Goal: Task Accomplishment & Management: Use online tool/utility

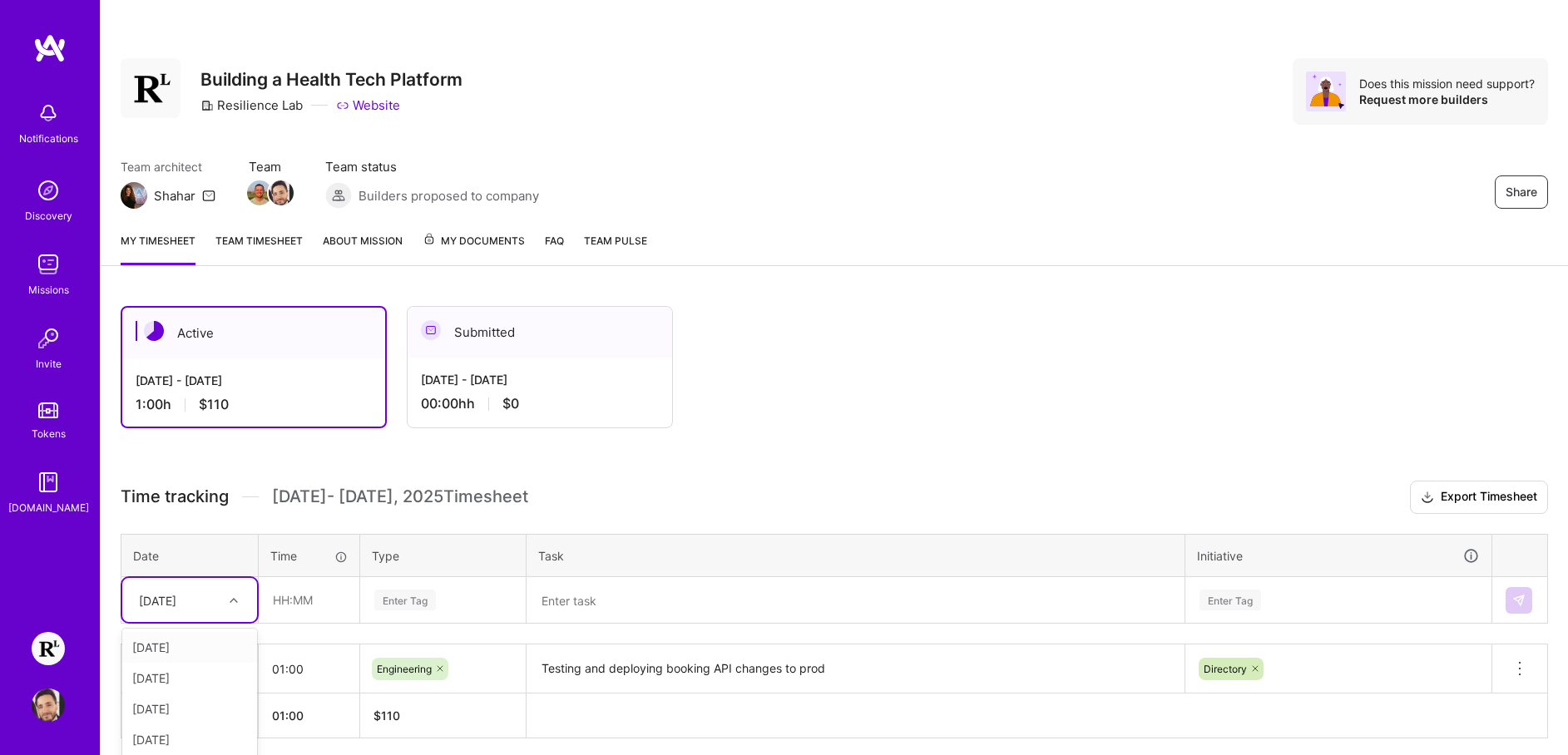
scroll to position [64, 0]
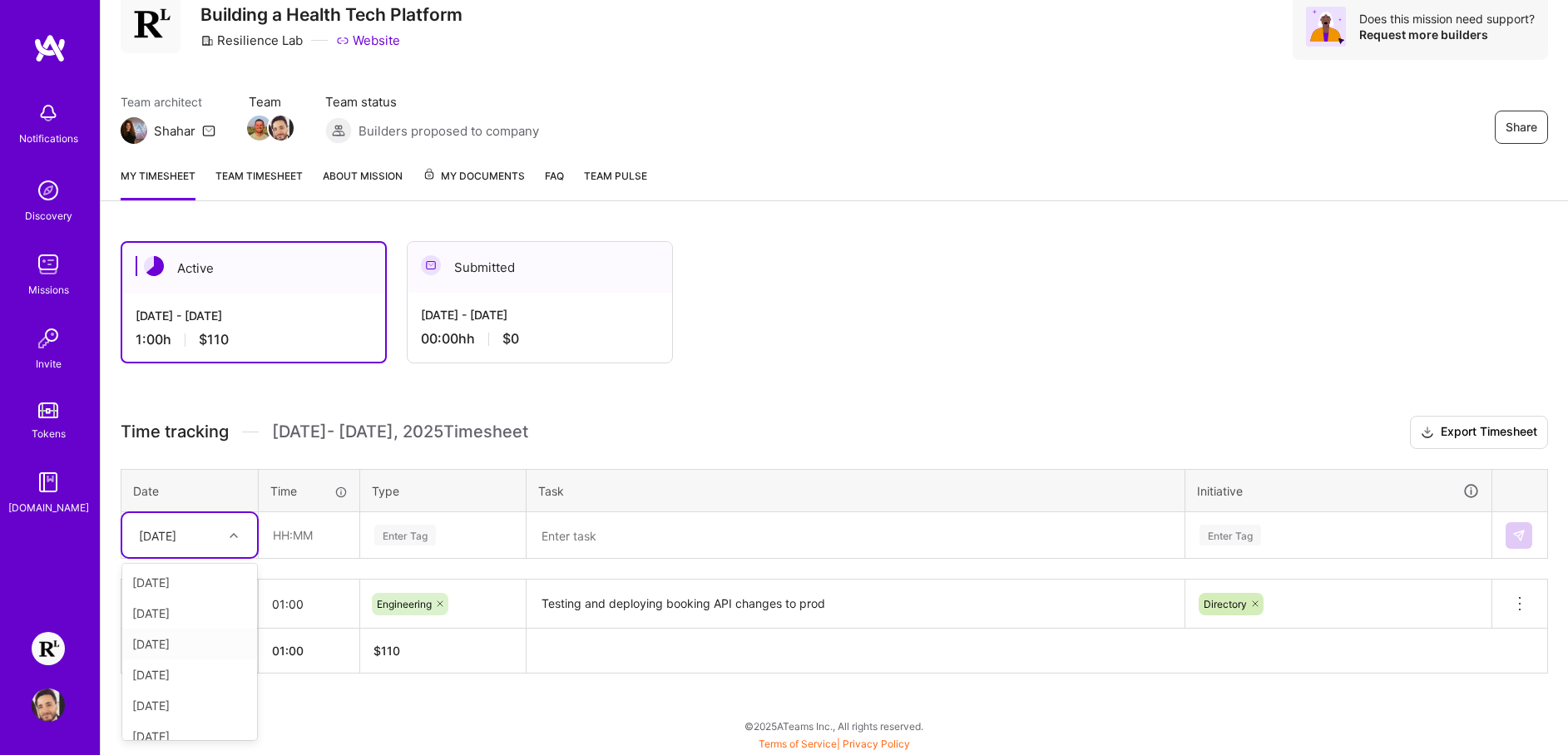
click at [186, 648] on div "[DATE]" at bounding box center [189, 644] width 135 height 31
click at [293, 538] on input "text" at bounding box center [309, 535] width 99 height 44
type input "09:30"
click at [526, 534] on td at bounding box center [856, 535] width 659 height 47
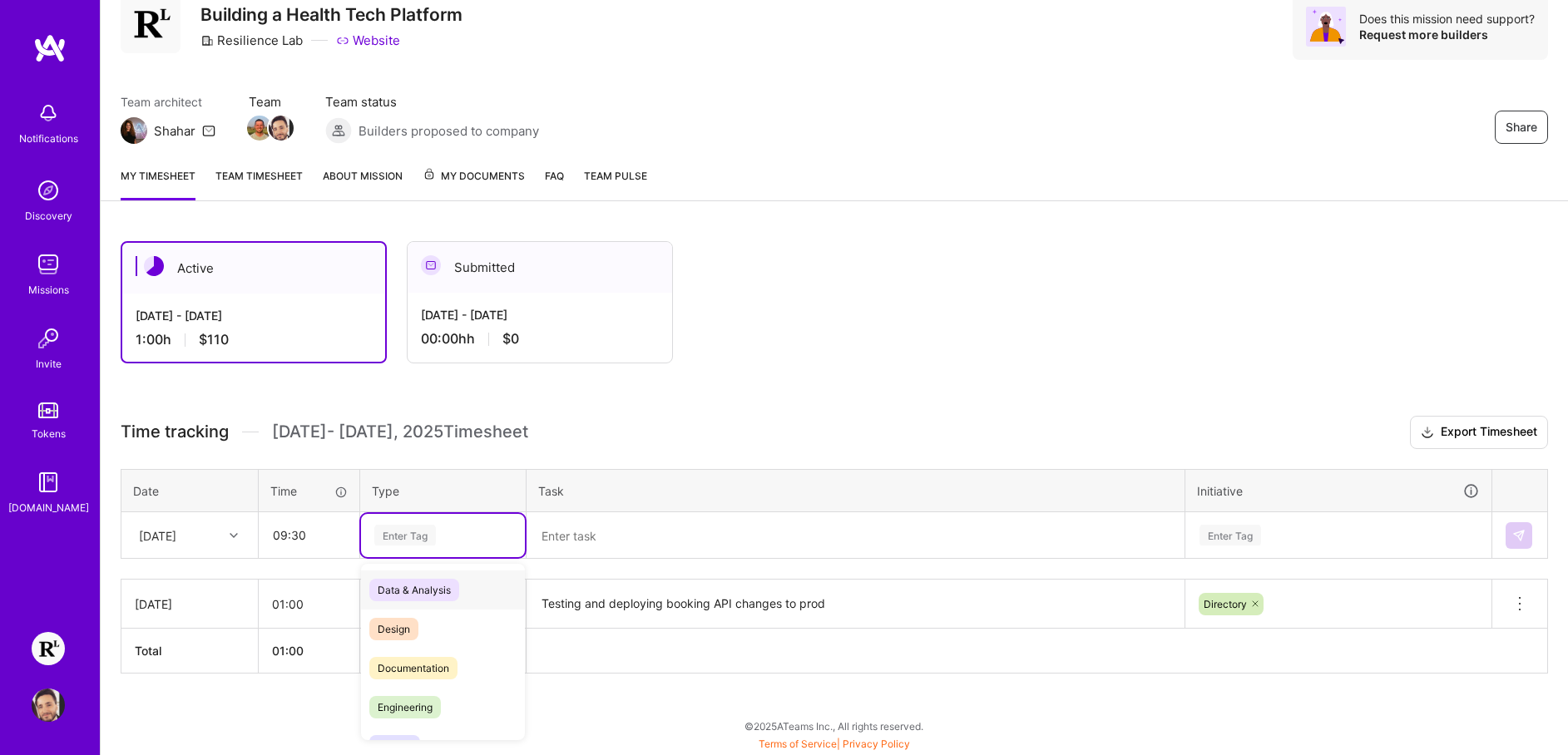
click at [439, 532] on div "Enter Tag" at bounding box center [443, 535] width 140 height 21
click at [438, 697] on span "Engineering" at bounding box center [405, 706] width 72 height 22
click at [646, 533] on textarea at bounding box center [855, 535] width 655 height 43
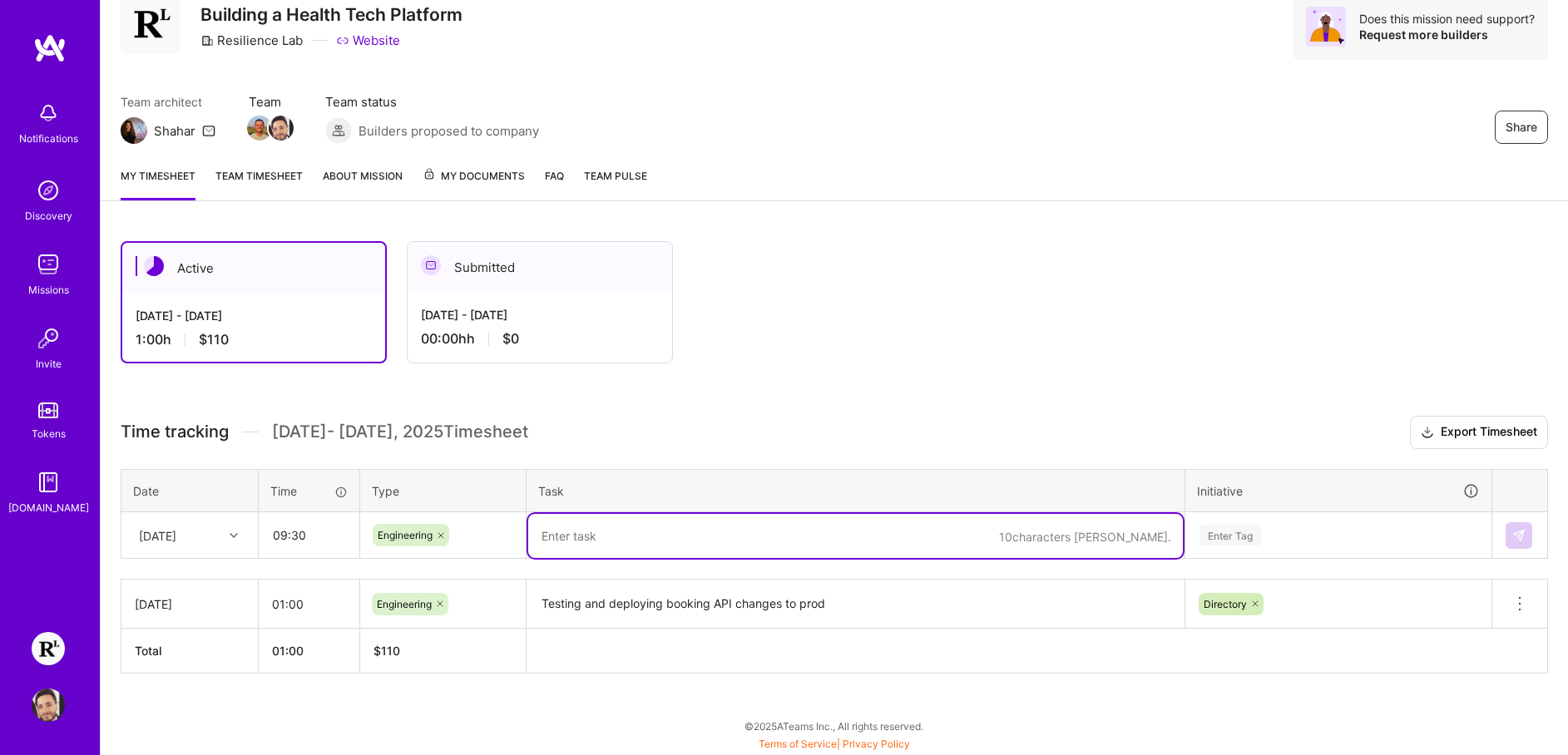
paste textarea "- Running through prod errors w/ [PERSON_NAME] - Going through more Cerebral Co…"
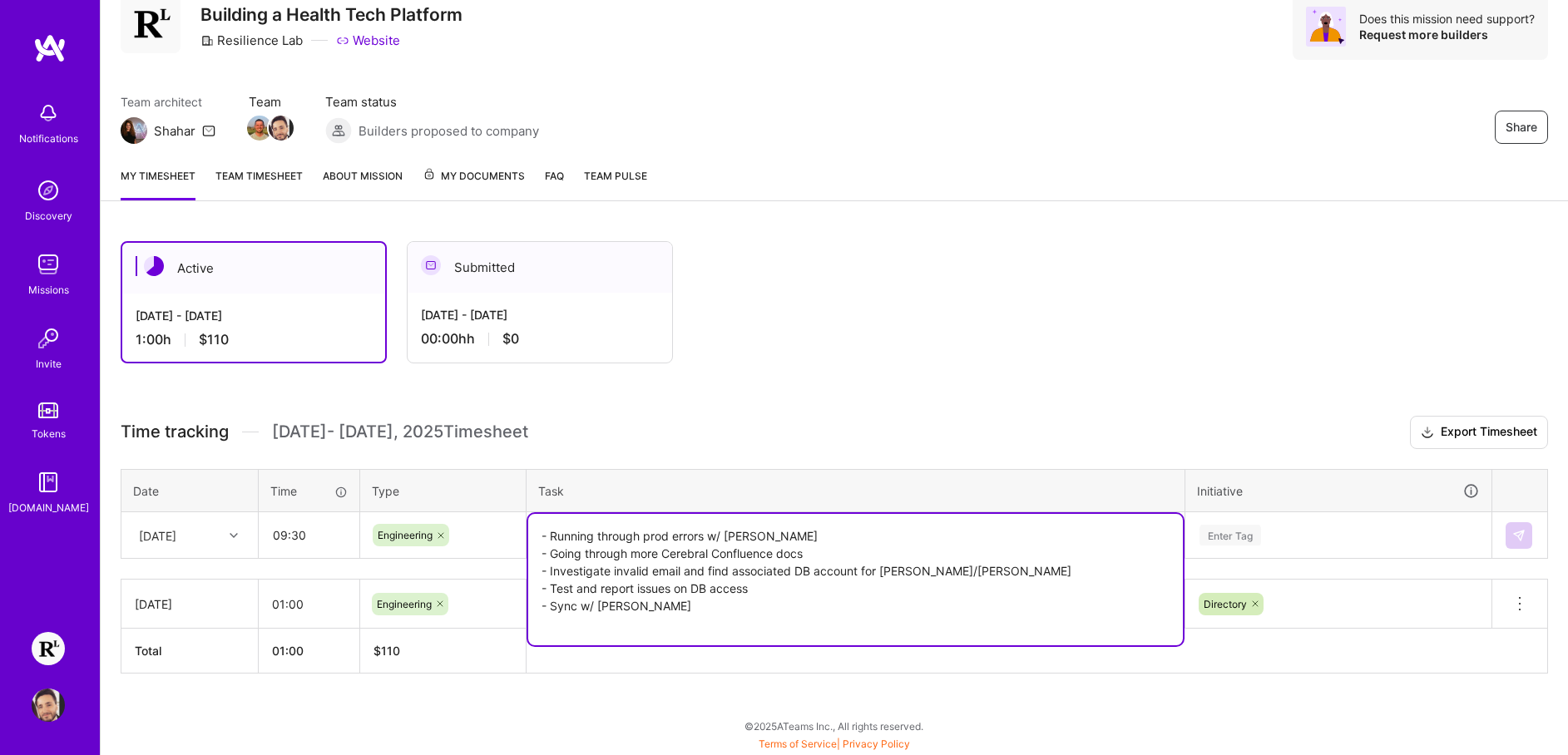
paste textarea "Huddle - Reorganize Cerebral JIRA"
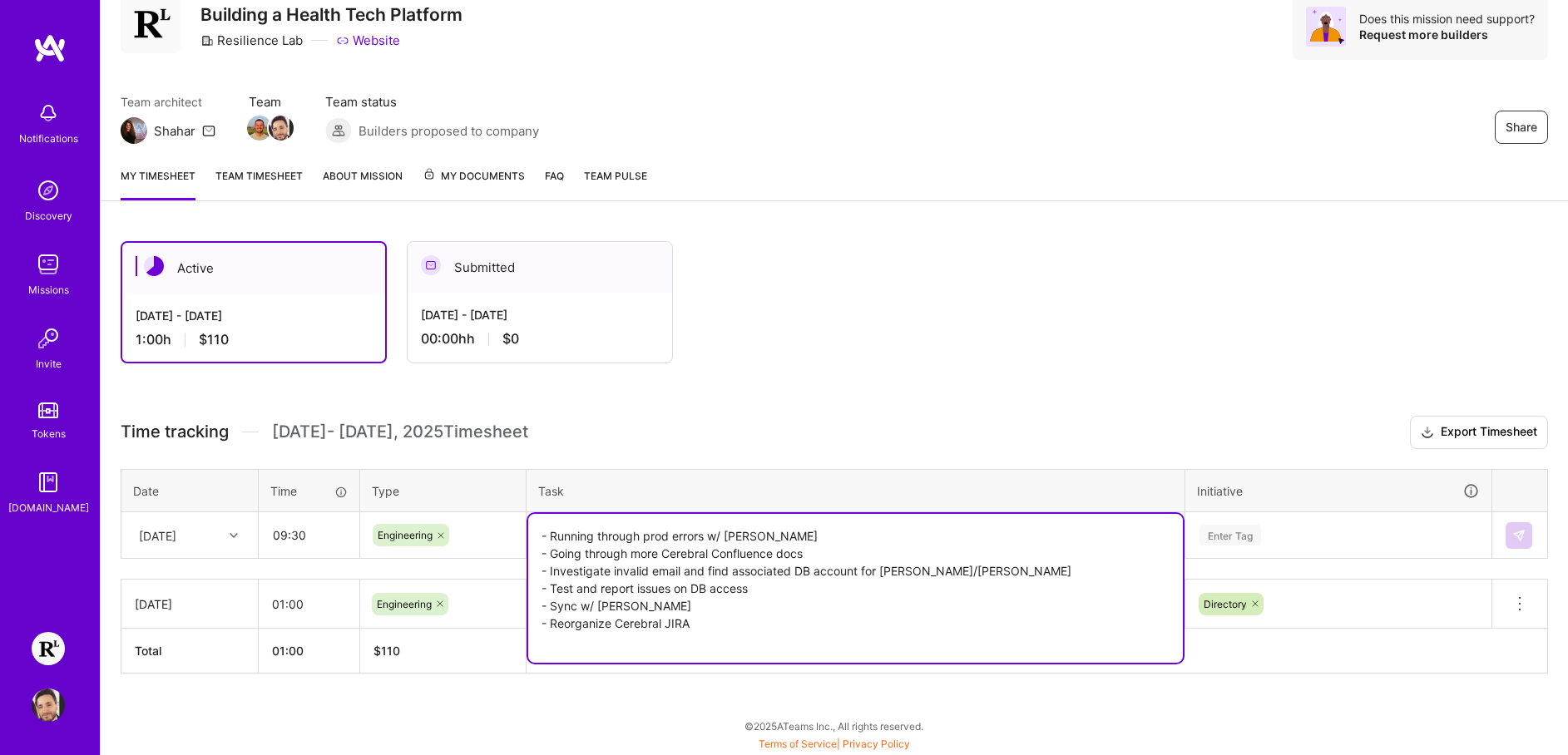
click at [547, 616] on textarea "- Running through prod errors w/ [PERSON_NAME] - Going through more Cerebral Co…" at bounding box center [855, 588] width 655 height 149
click at [699, 642] on textarea "- Running through prod errors w/ [PERSON_NAME] - Going through more Cerebral Co…" at bounding box center [855, 588] width 655 height 149
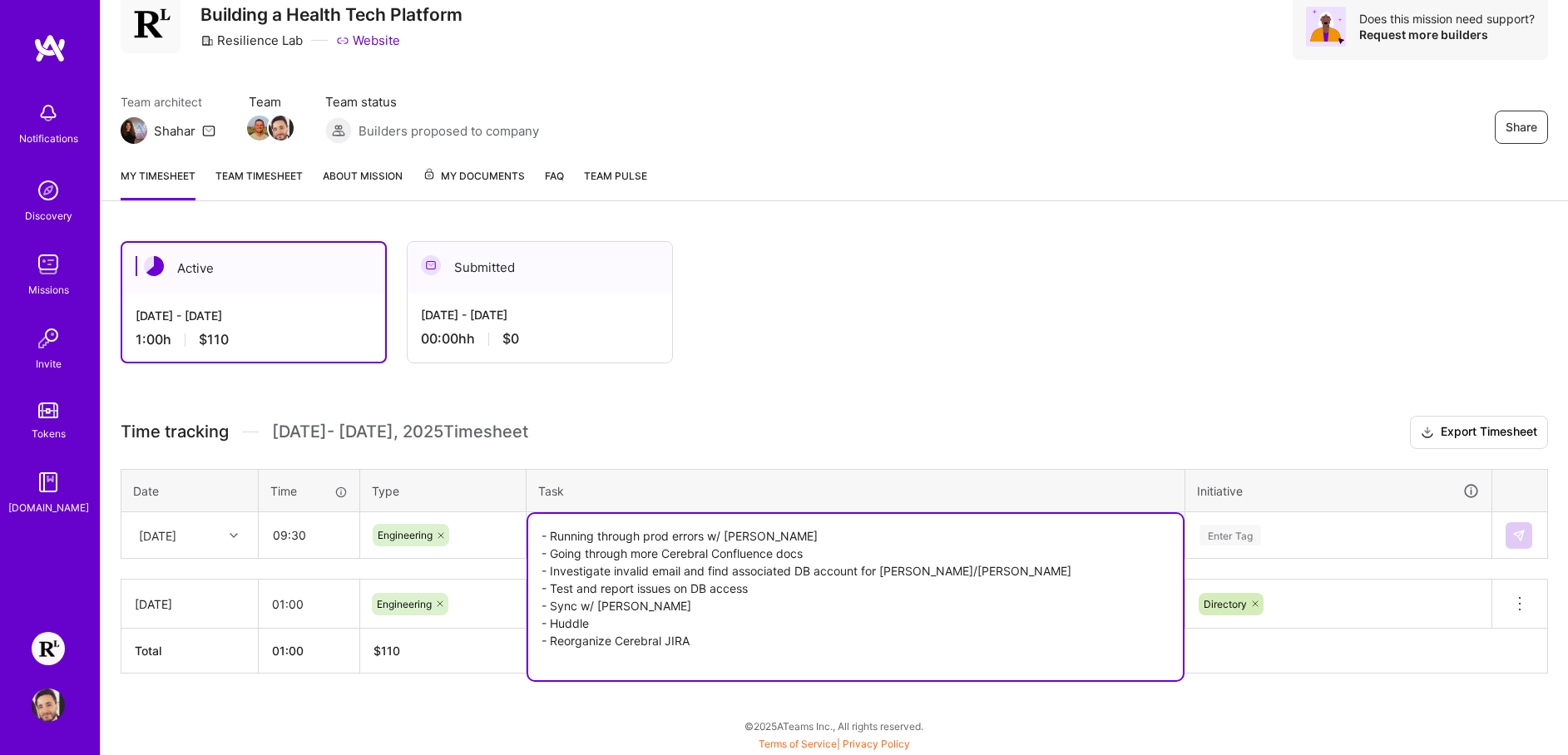
paste textarea "- Backfixing all missing audit confirmations for September now that Retool + SF…"
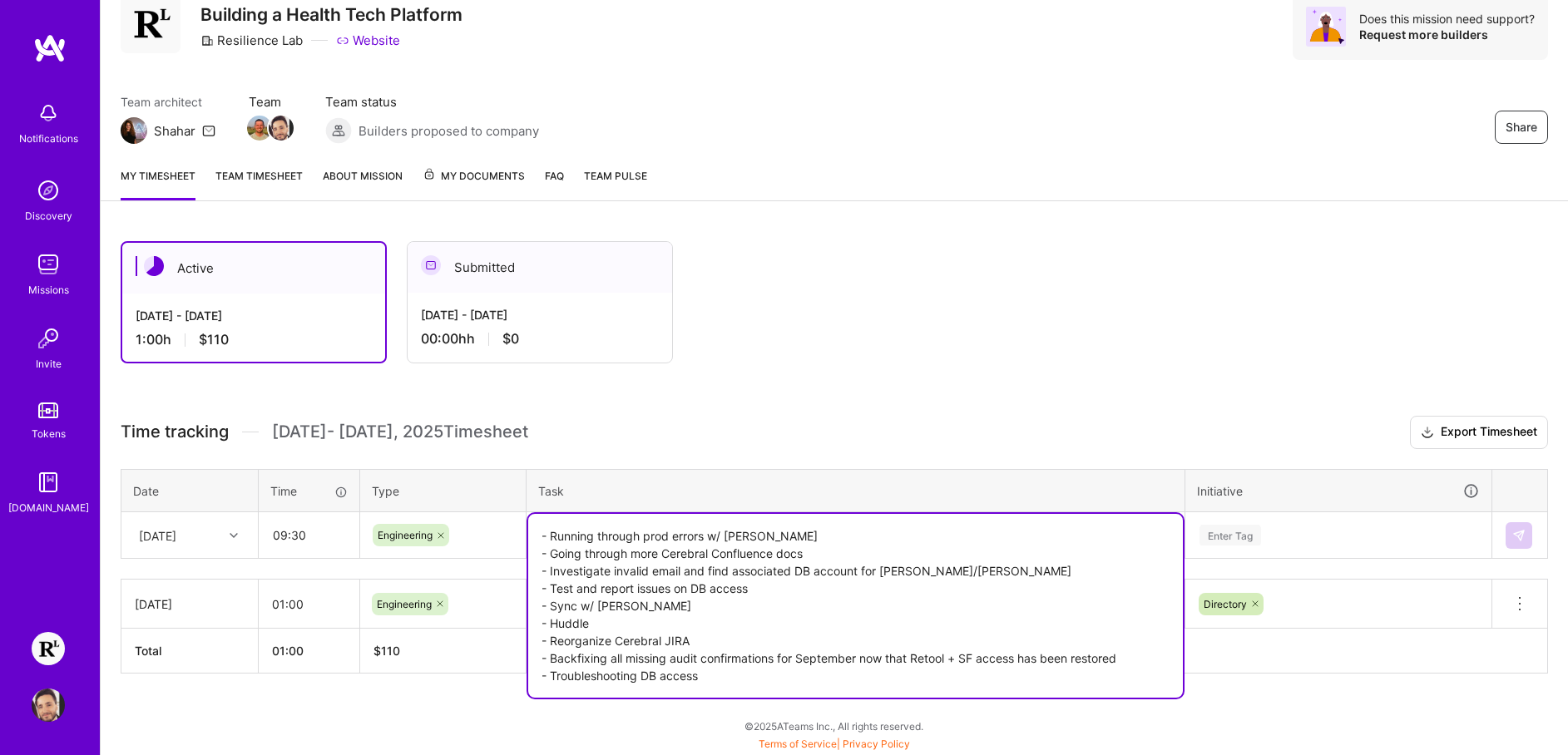
type textarea "- Running through prod errors w/ [PERSON_NAME] - Going through more Cerebral Co…"
click at [906, 376] on div "Active [DATE] - [DATE] 1:00 h $110 Submitted [DATE] - [DATE] 00:00h h $0 Time t…" at bounding box center [834, 487] width 1467 height 534
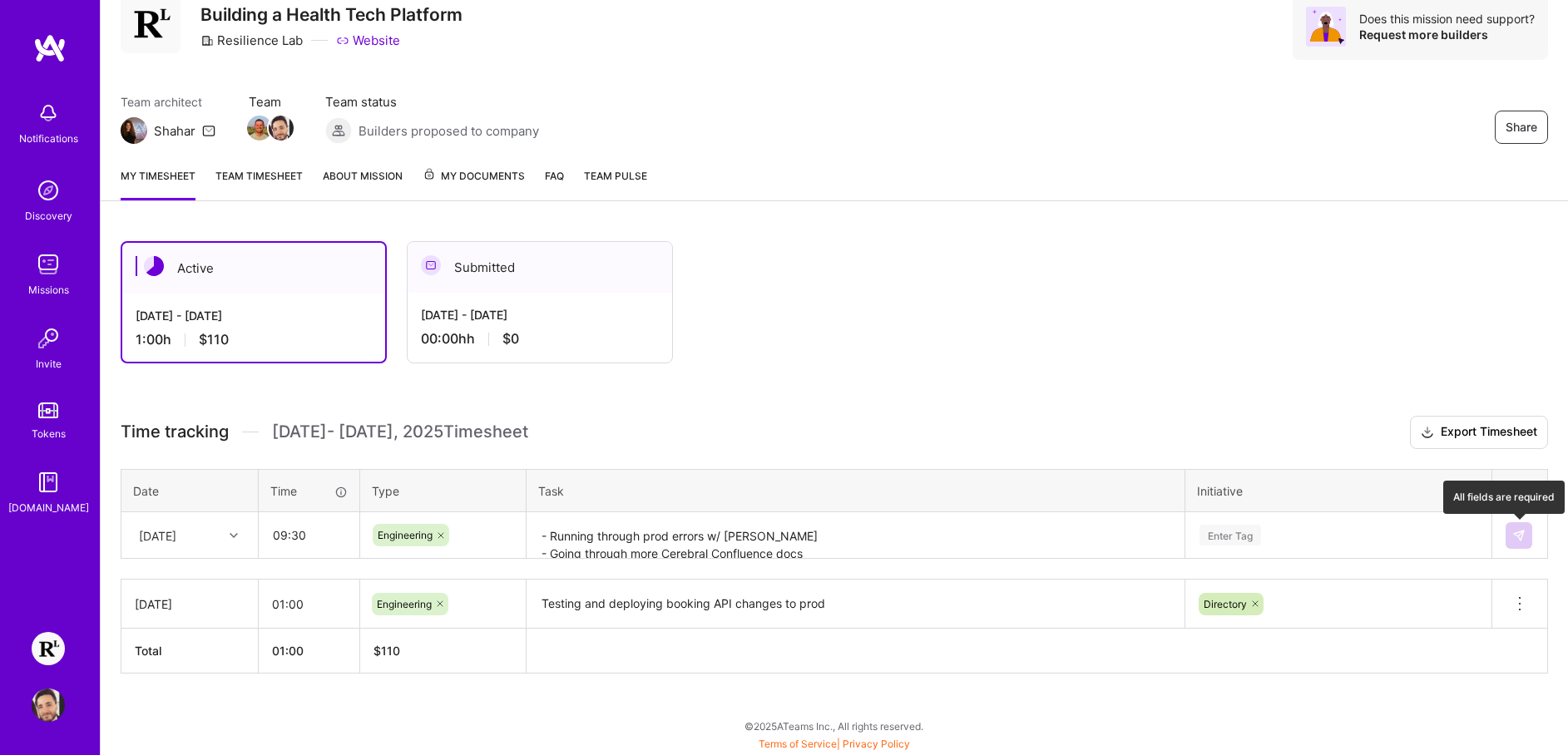
click at [1519, 529] on img at bounding box center [1519, 535] width 13 height 13
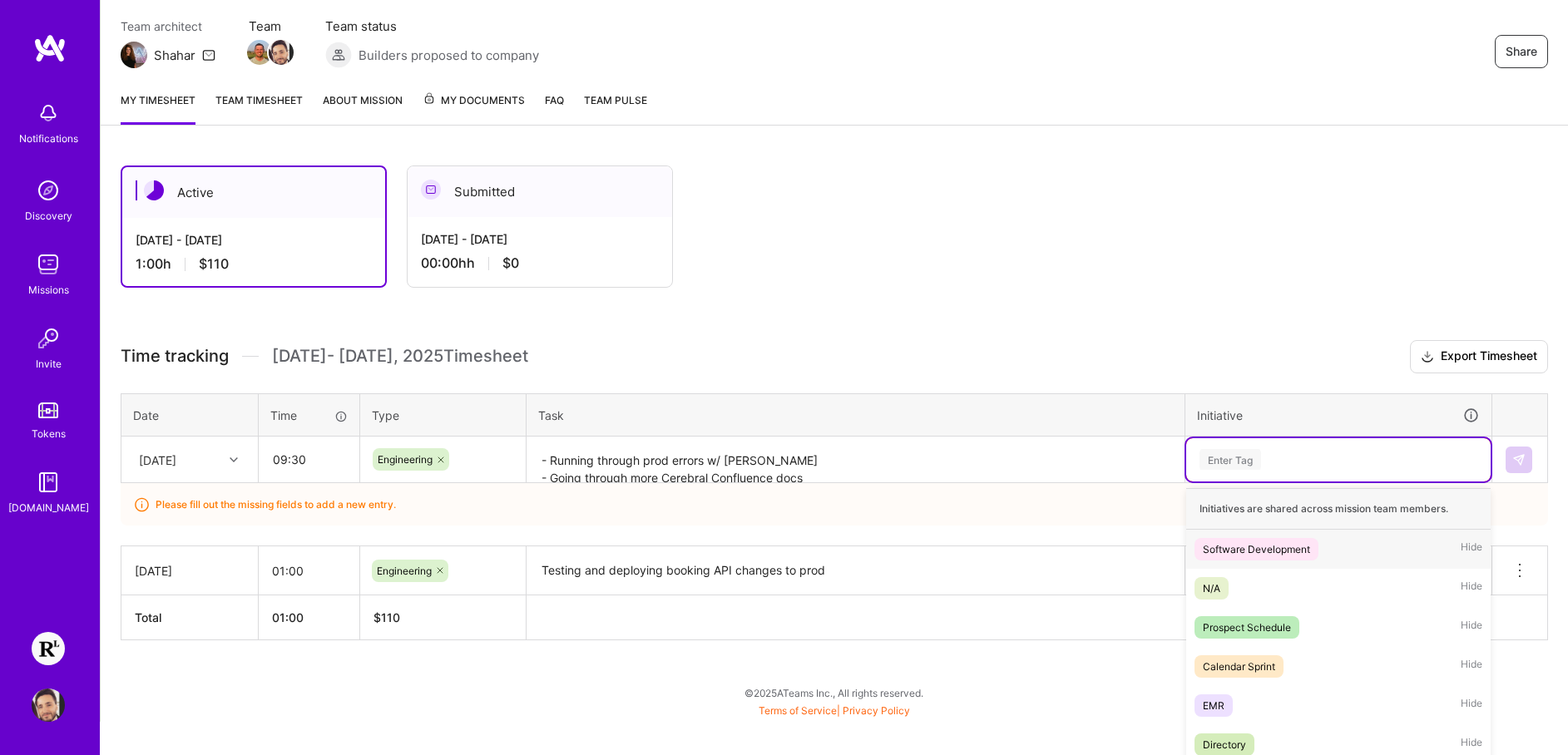
click at [1307, 481] on div "option Software Development focused, 1 of 6. 6 results available. Use Up and Do…" at bounding box center [1338, 459] width 305 height 43
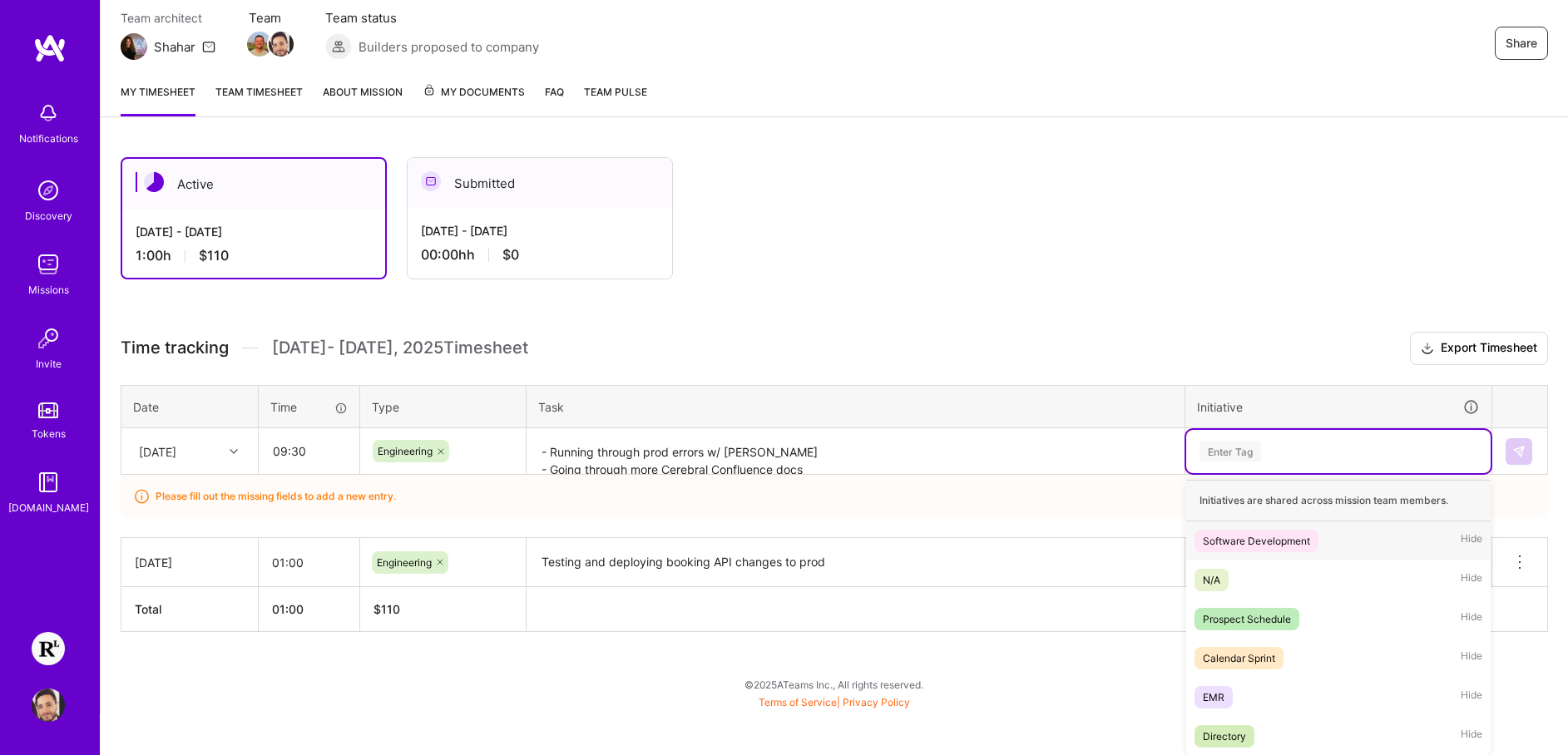
scroll to position [149, 0]
click at [1333, 546] on div "Software Development Hide" at bounding box center [1338, 540] width 305 height 39
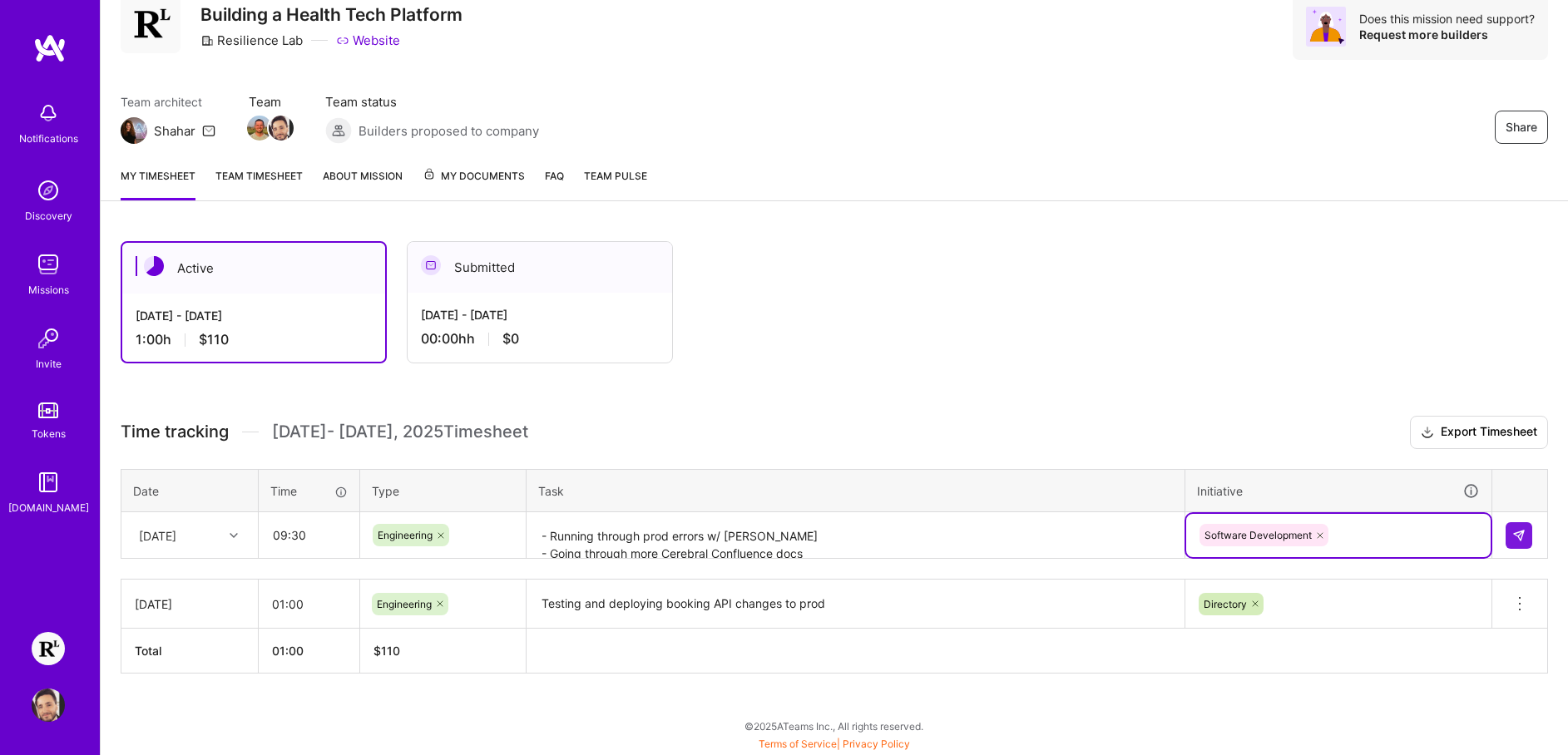
scroll to position [64, 0]
click at [1525, 527] on button at bounding box center [1519, 535] width 27 height 26
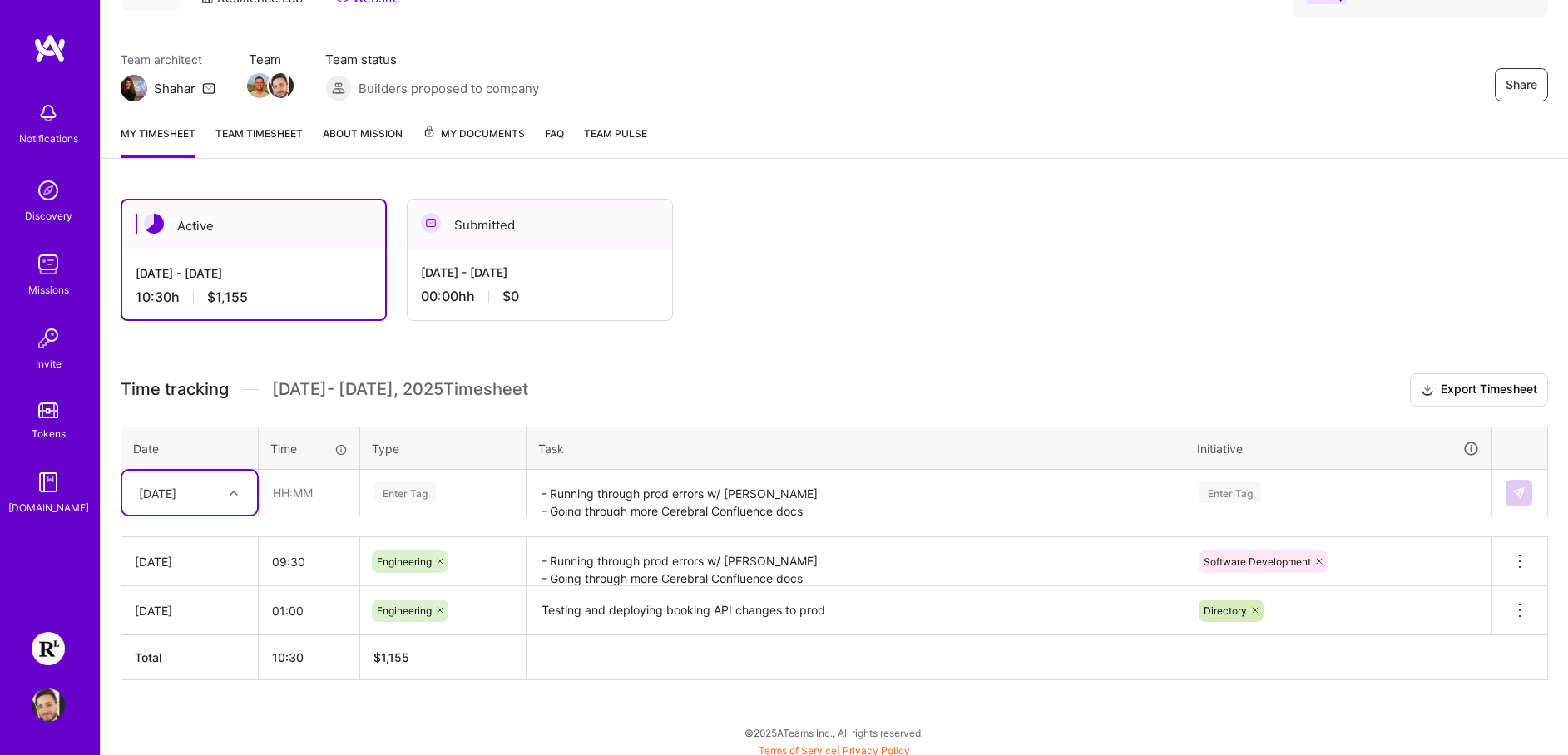
scroll to position [110, 0]
